Goal: Information Seeking & Learning: Learn about a topic

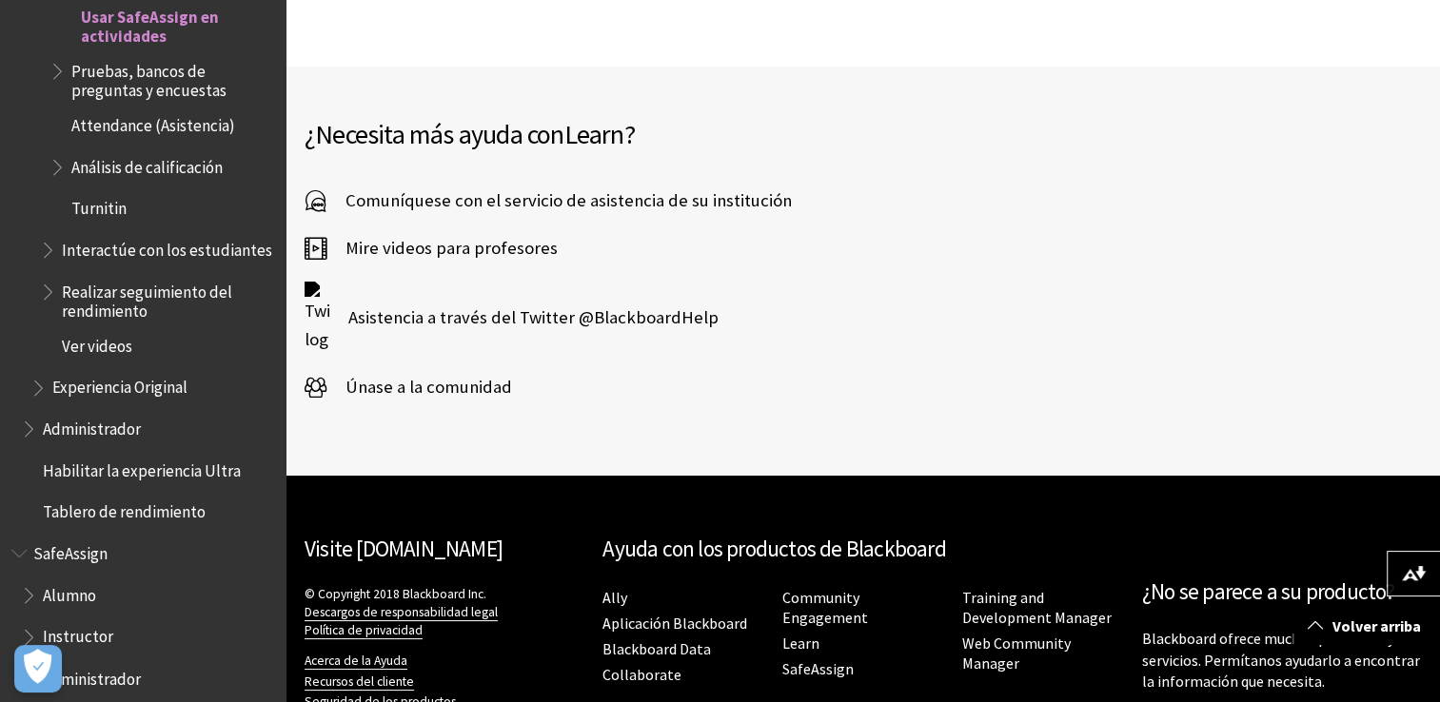
scroll to position [3426, 0]
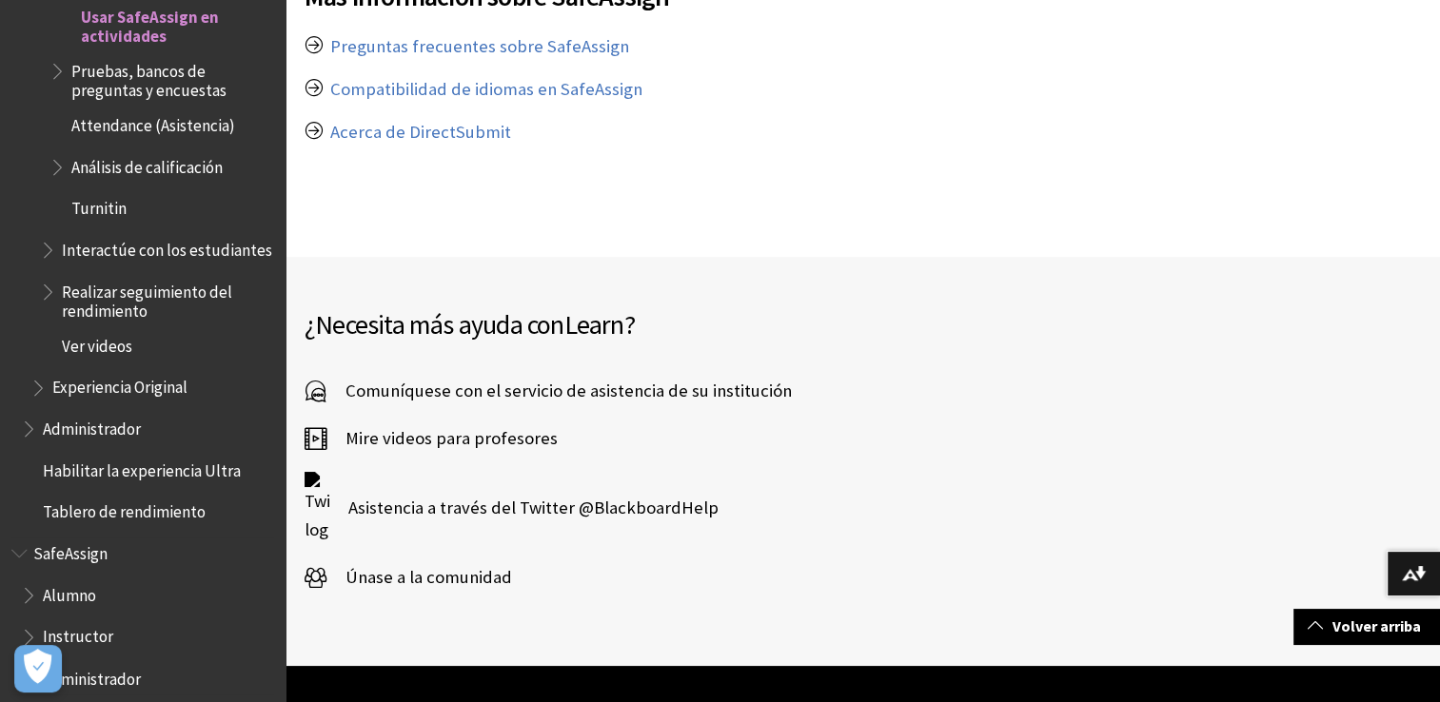
click at [62, 584] on span "Alumno" at bounding box center [69, 593] width 53 height 26
click at [31, 581] on span "Book outline for Blackboard SafeAssign" at bounding box center [31, 592] width 20 height 24
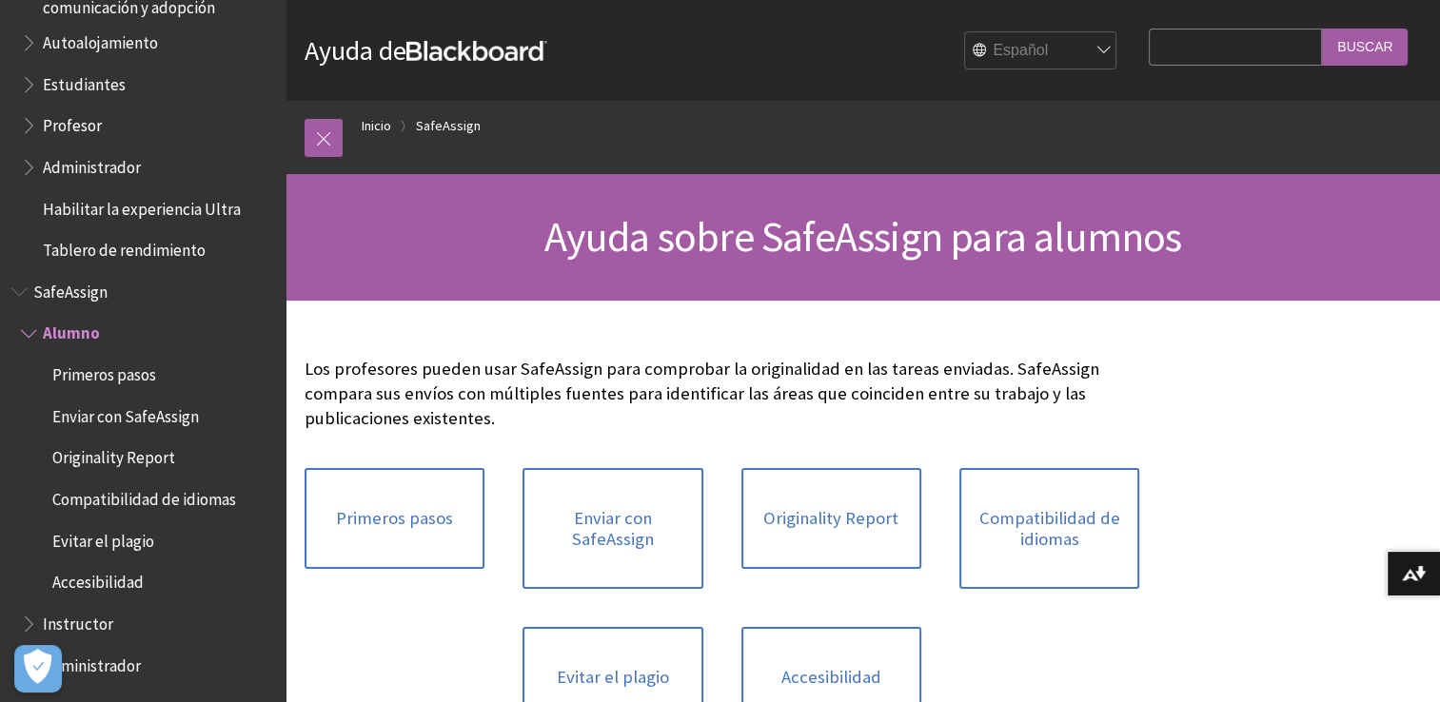
click at [29, 286] on span "Book outline for Blackboard SafeAssign" at bounding box center [21, 288] width 20 height 24
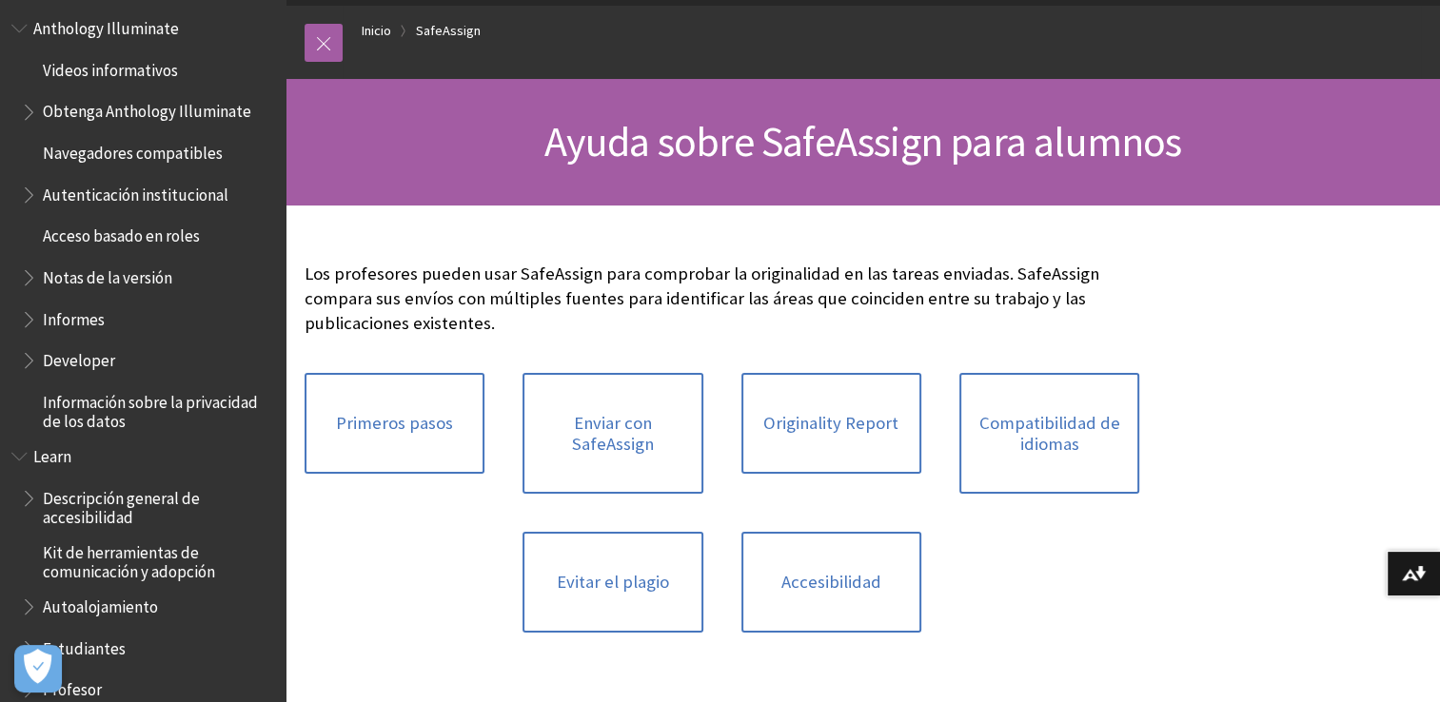
scroll to position [1209, 0]
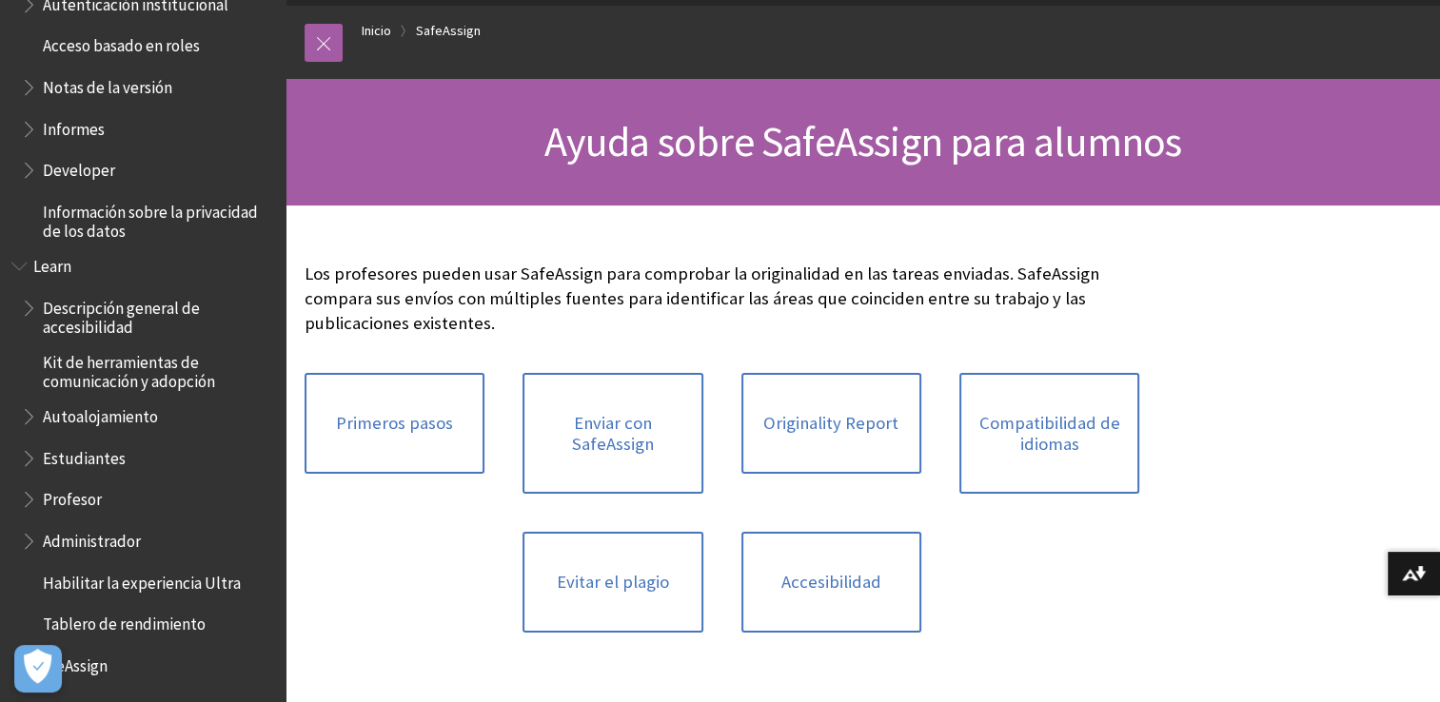
click at [101, 665] on span "SafeAssign" at bounding box center [70, 663] width 74 height 26
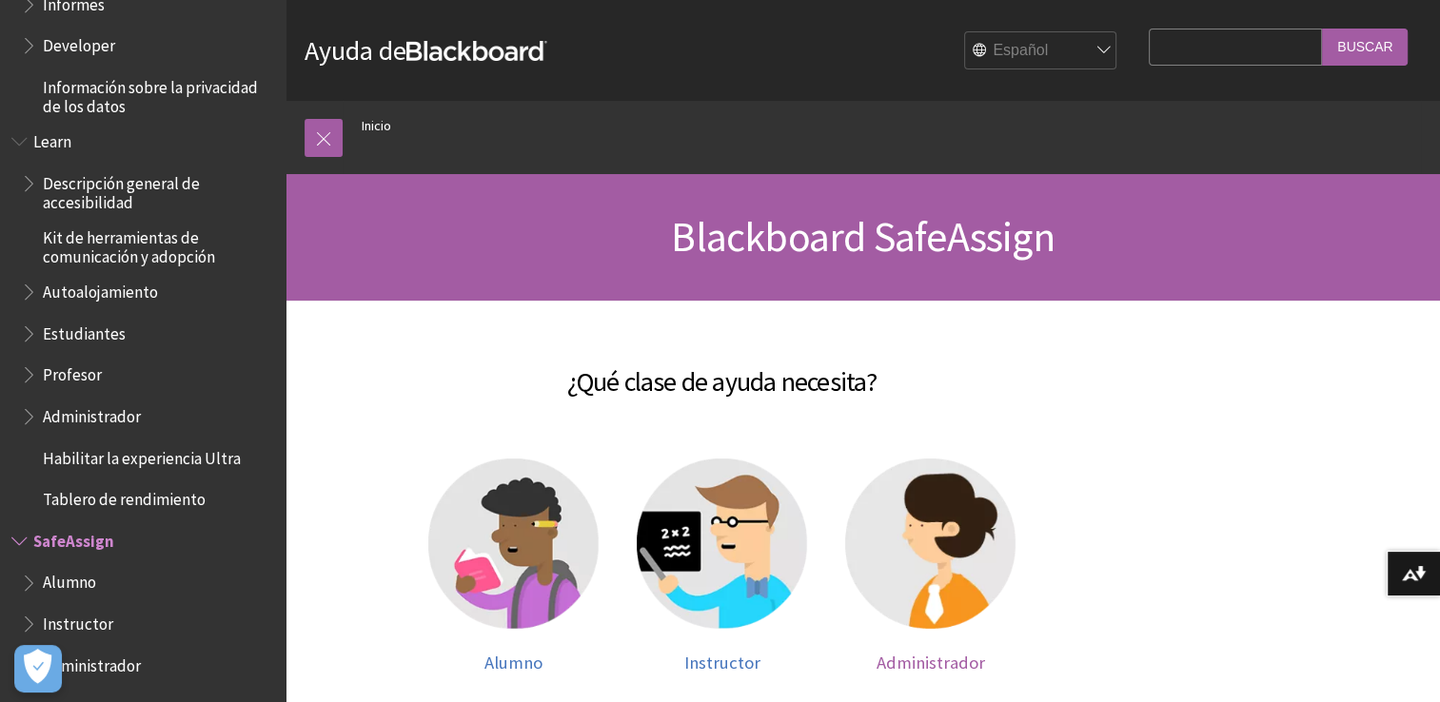
scroll to position [190, 0]
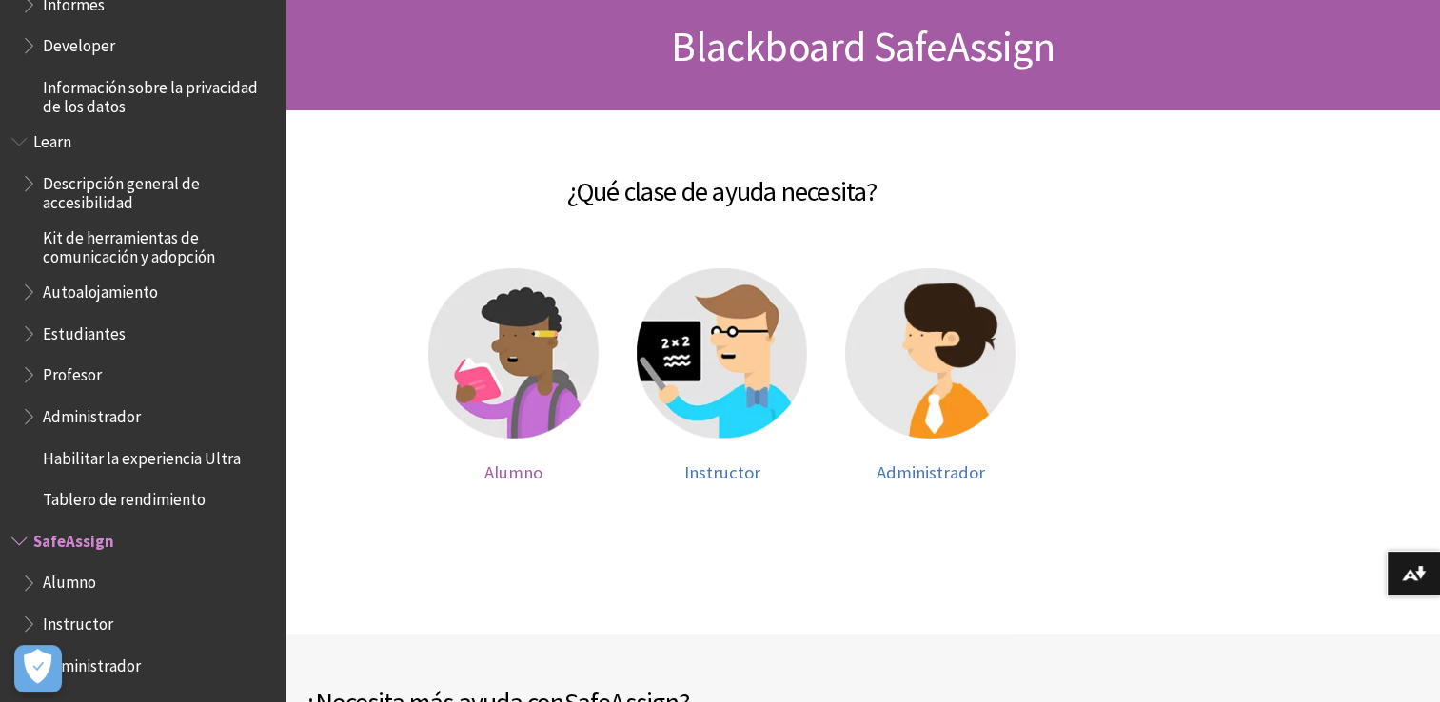
click at [556, 359] on img at bounding box center [513, 353] width 170 height 170
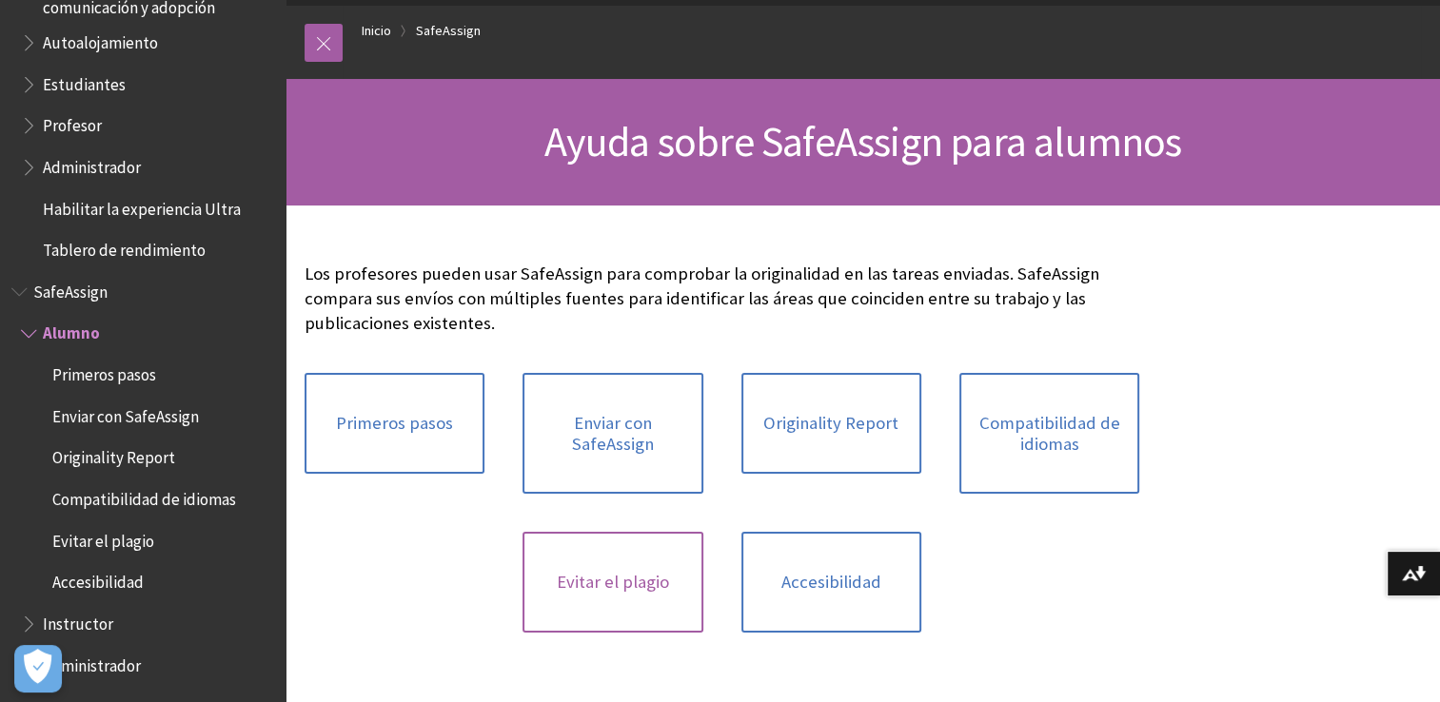
click at [631, 592] on link "Evitar el plagio" at bounding box center [613, 582] width 180 height 101
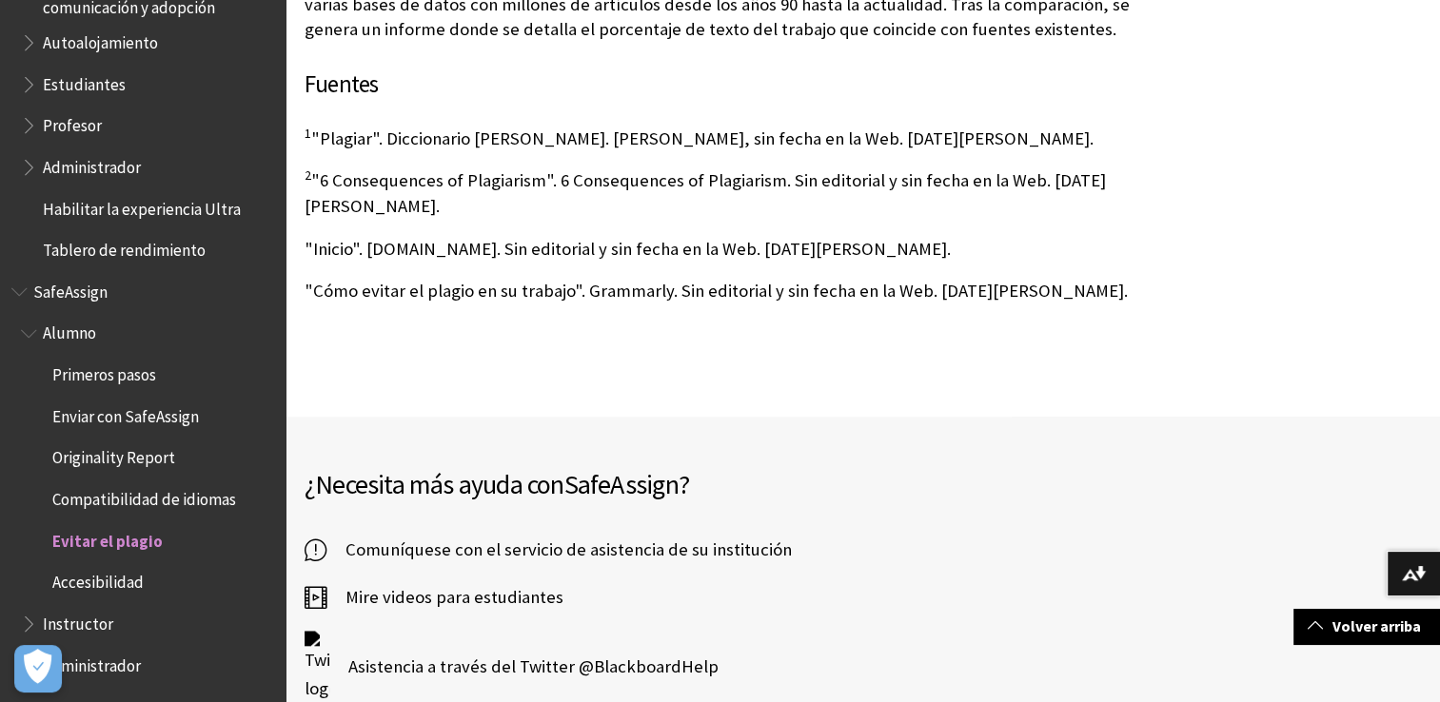
scroll to position [1523, 0]
